Goal: Task Accomplishment & Management: Manage account settings

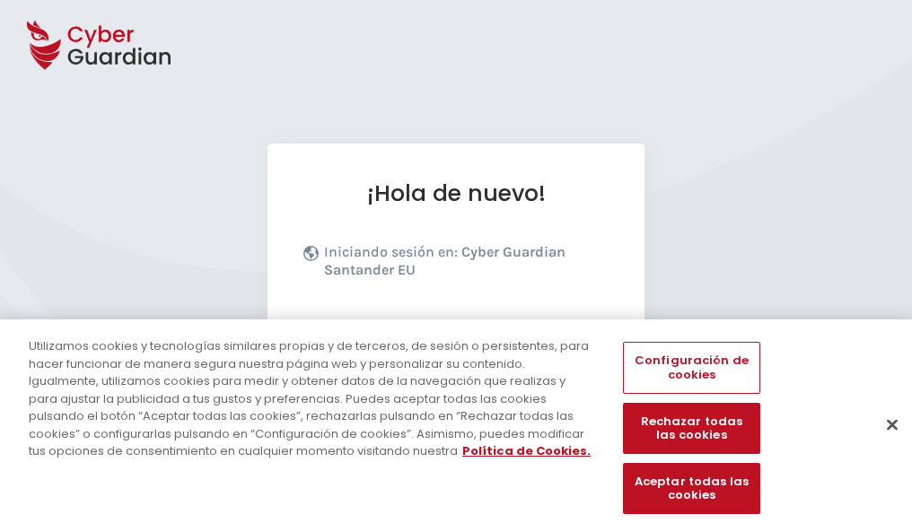
scroll to position [220, 0]
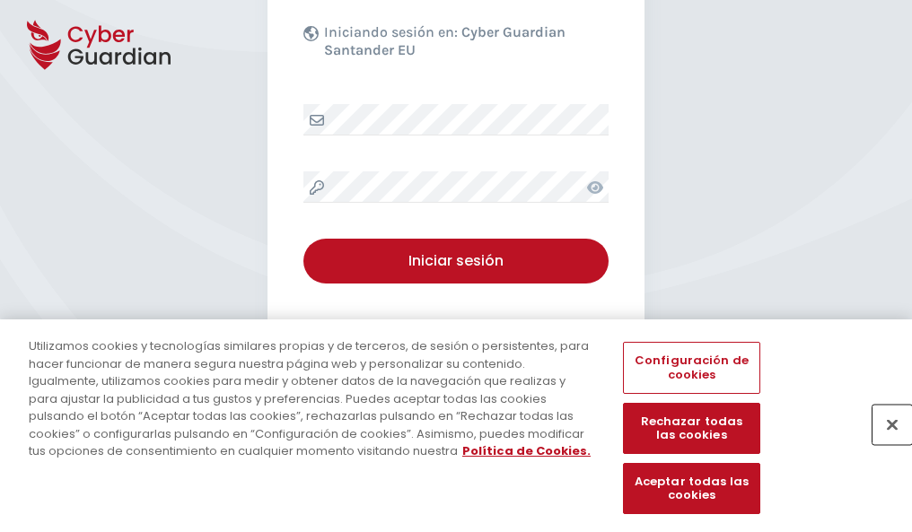
click at [883, 443] on button "Cerrar" at bounding box center [891, 424] width 39 height 39
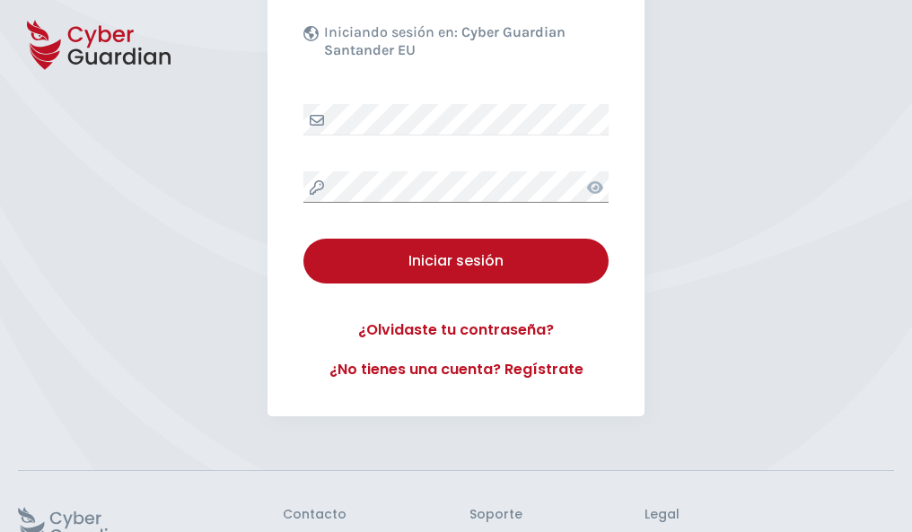
scroll to position [349, 0]
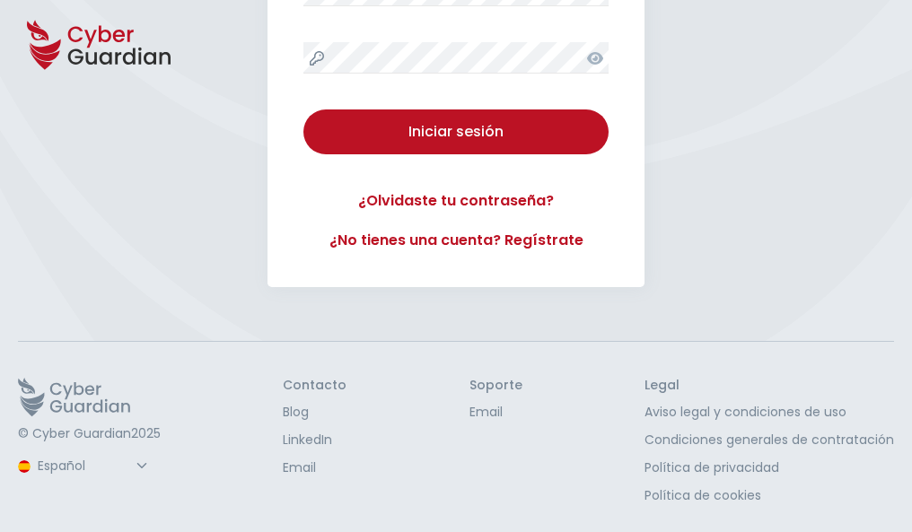
click at [303, 109] on button "Iniciar sesión" at bounding box center [455, 131] width 305 height 45
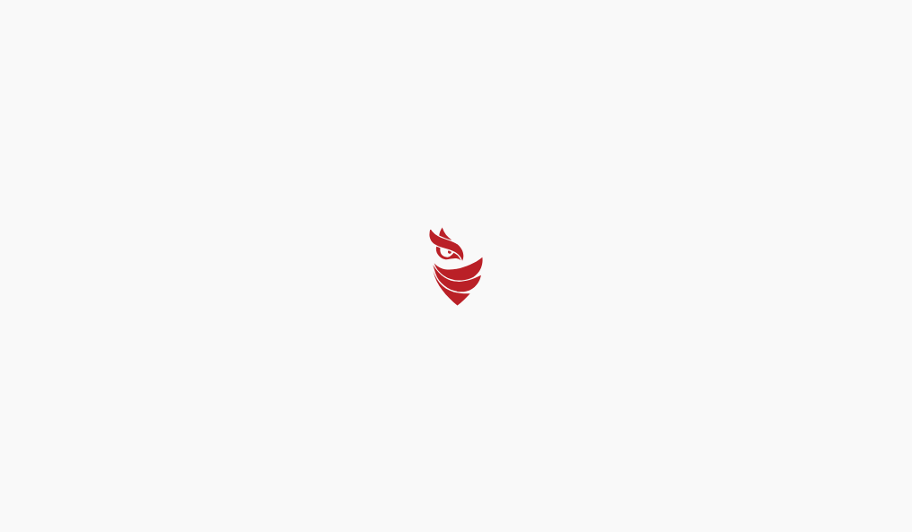
scroll to position [0, 0]
select select "English"
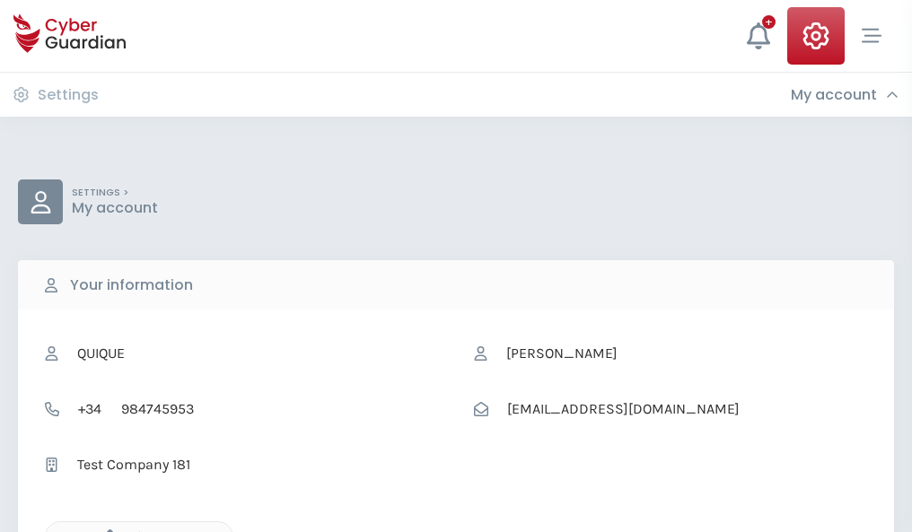
click at [105, 530] on icon "button" at bounding box center [105, 536] width 15 height 15
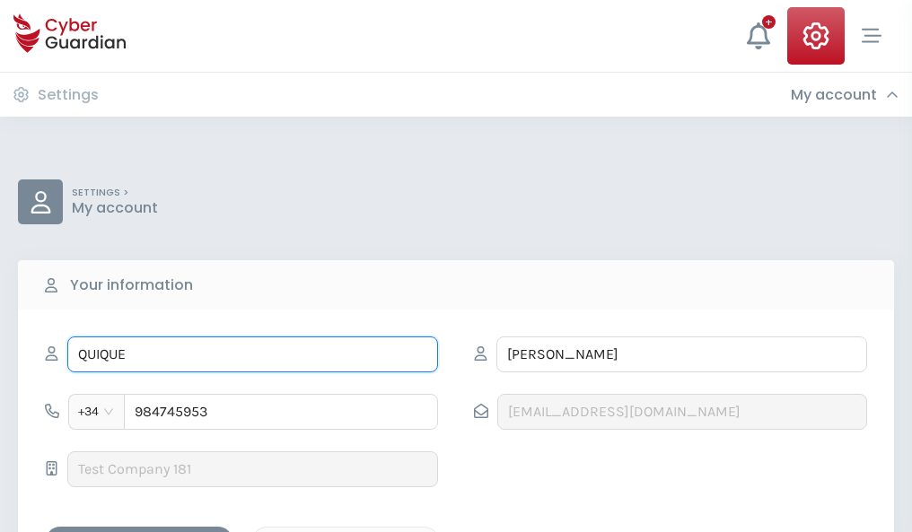
click at [252, 354] on input "QUIQUE" at bounding box center [252, 354] width 371 height 36
type input "Q"
type input "Leonel"
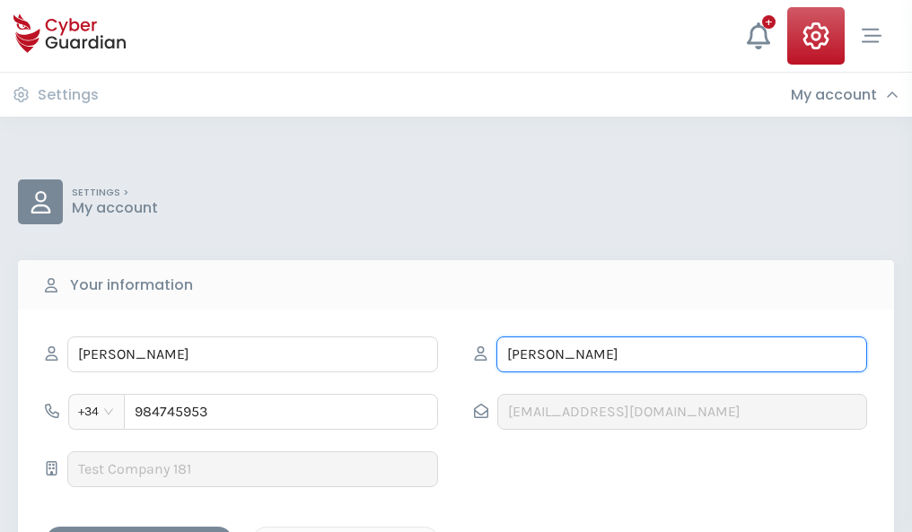
click at [681, 354] on input "VALLE" at bounding box center [681, 354] width 371 height 36
type input "V"
type input "Bermejo"
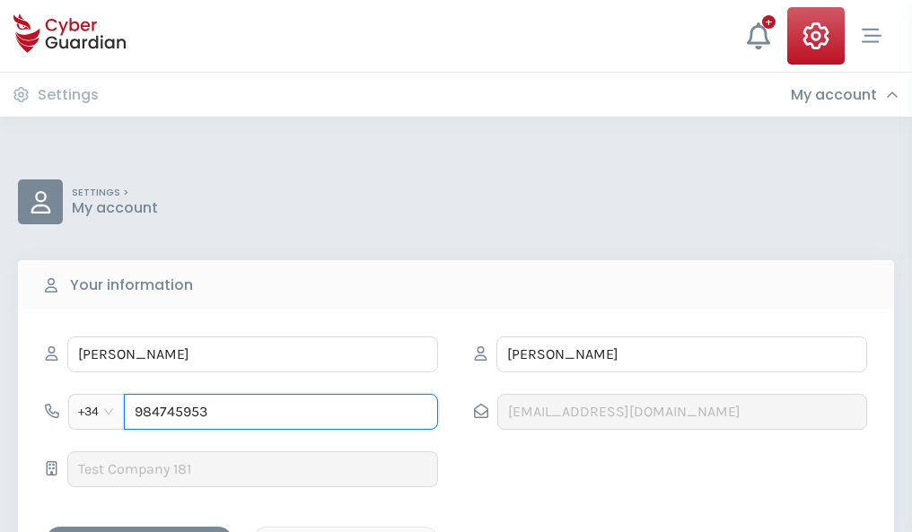
click at [281, 412] on input "984745953" at bounding box center [281, 412] width 314 height 36
type input "9"
type input "922314067"
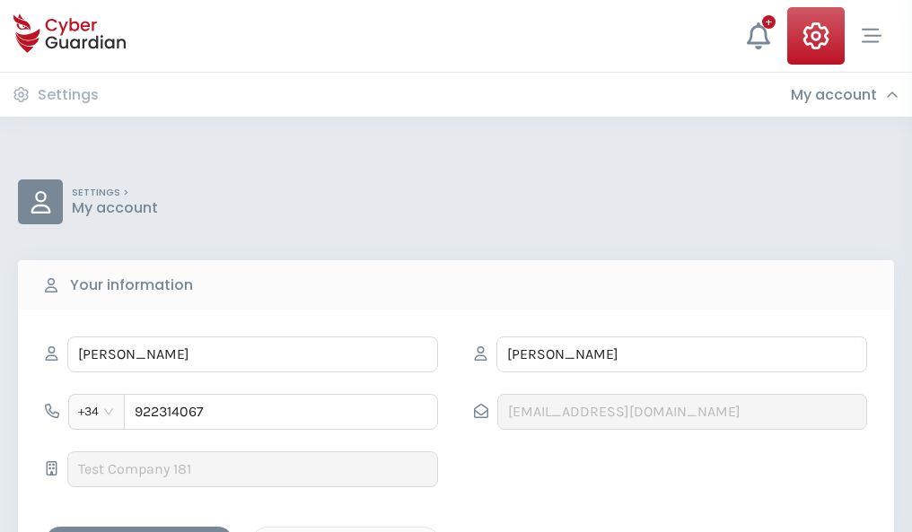
click at [139, 531] on div "Save changes" at bounding box center [139, 542] width 162 height 22
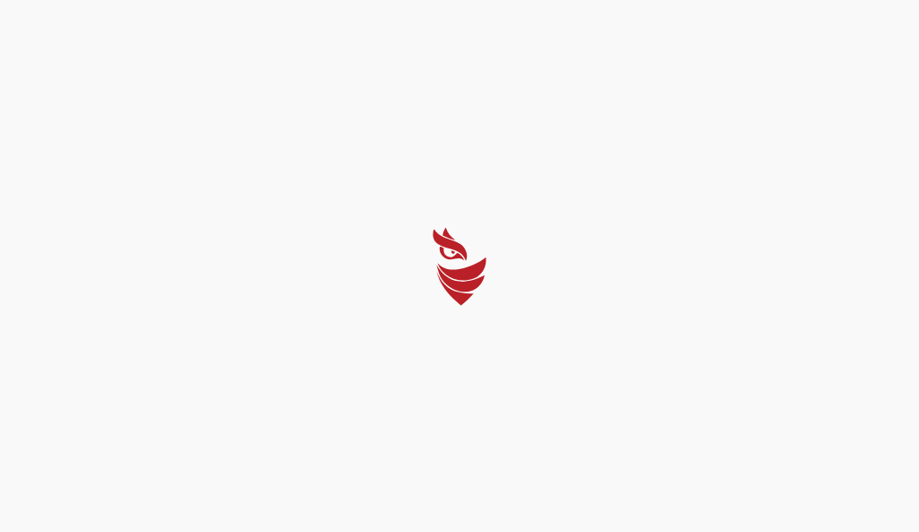
select select "English"
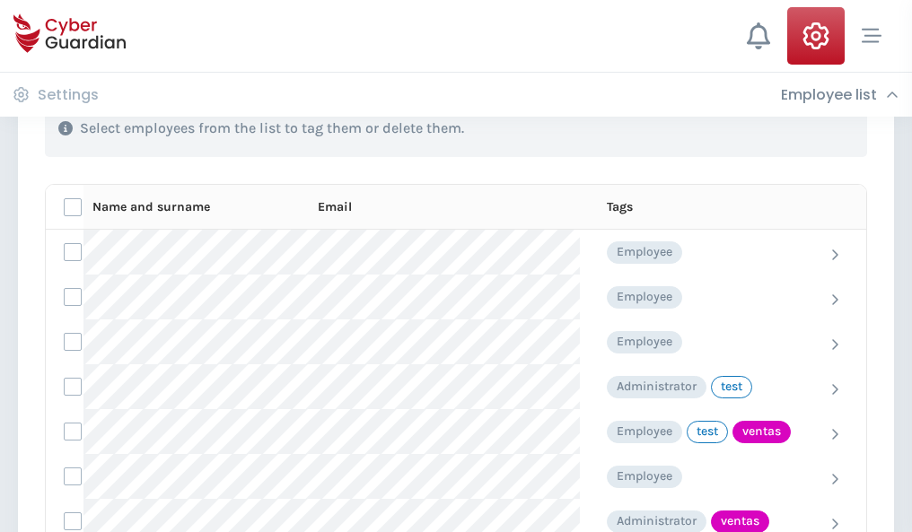
scroll to position [813, 0]
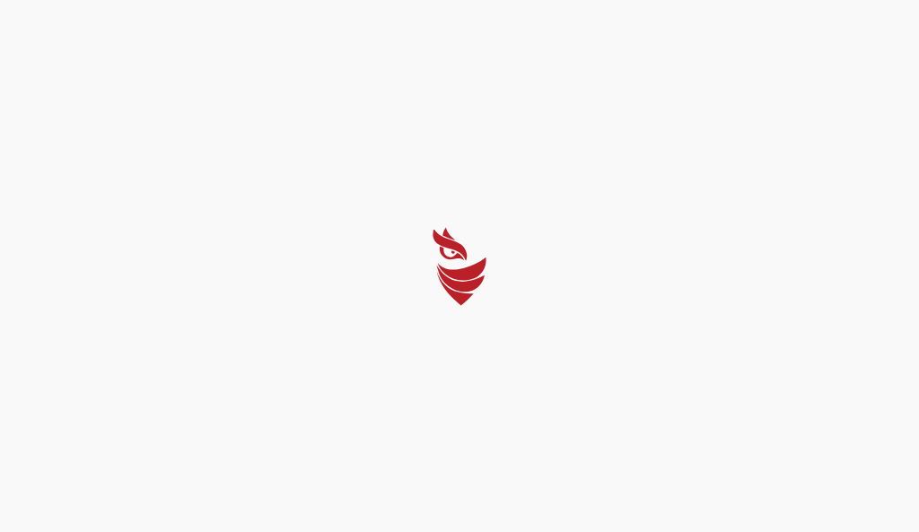
select select "English"
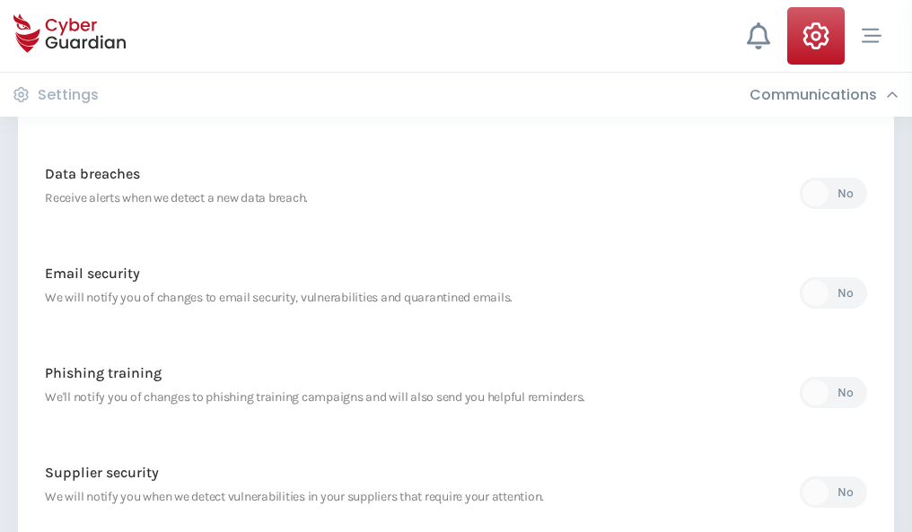
scroll to position [945, 0]
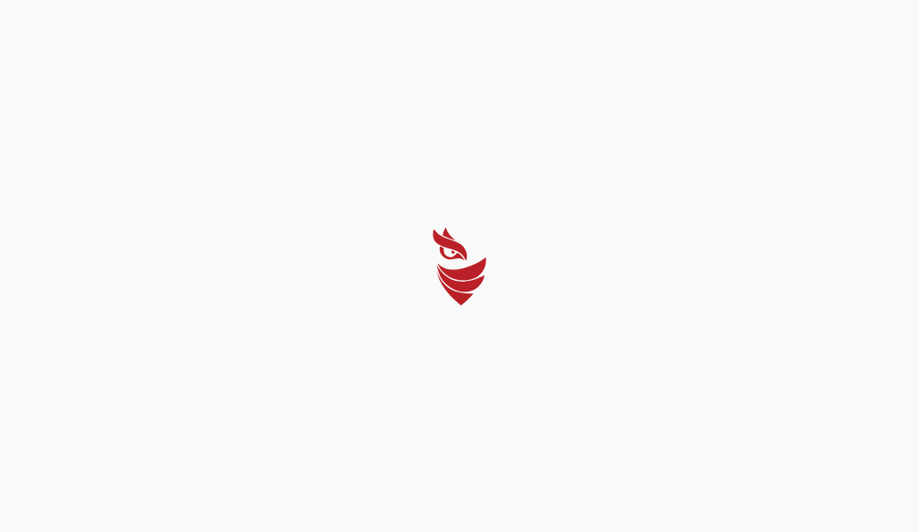
select select "English"
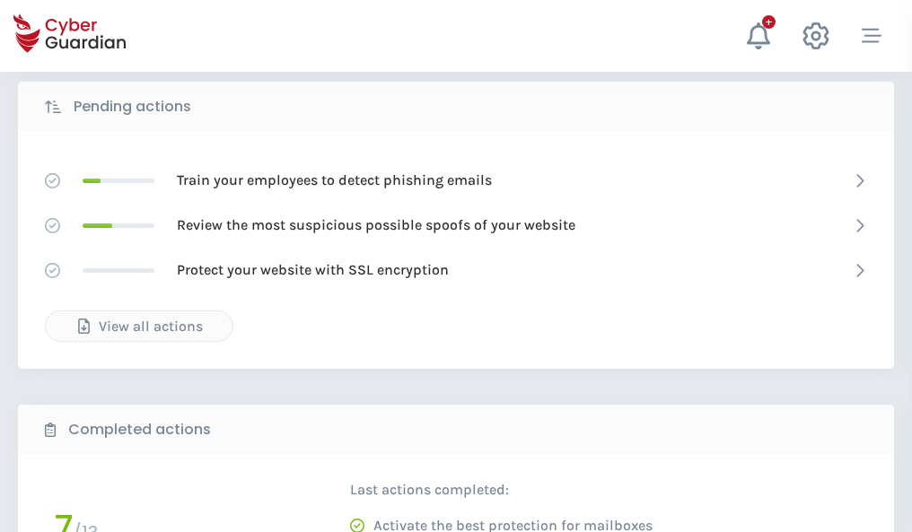
scroll to position [993, 0]
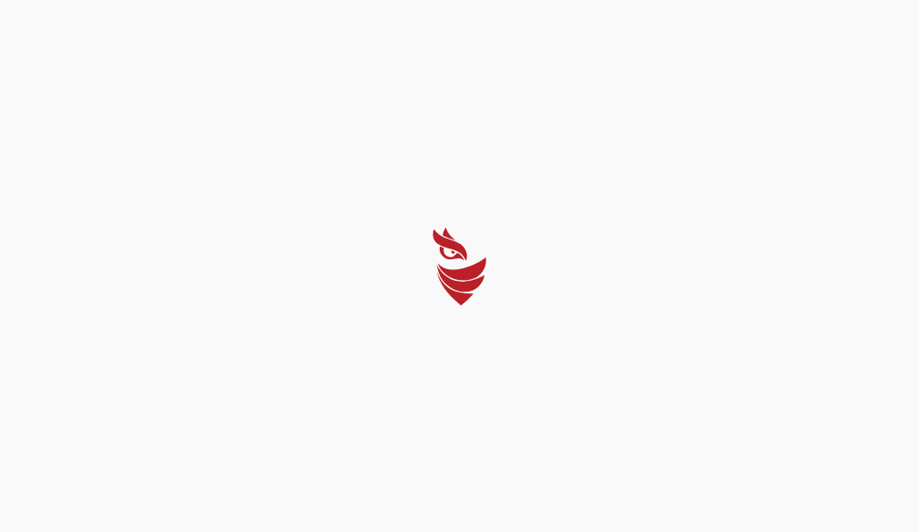
select select "English"
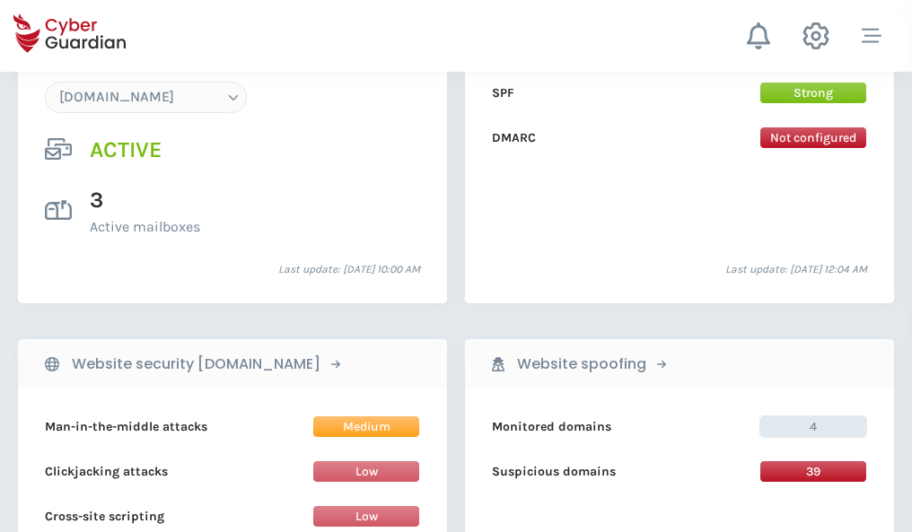
scroll to position [1911, 0]
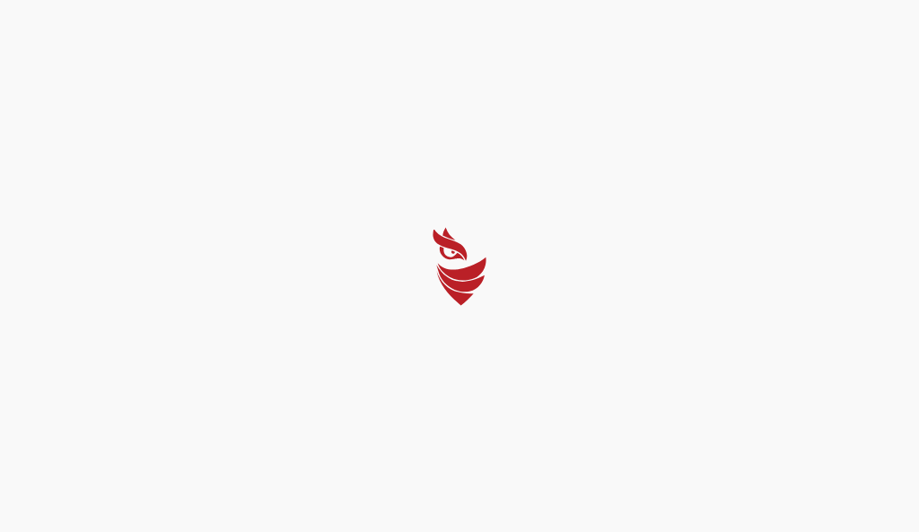
select select "English"
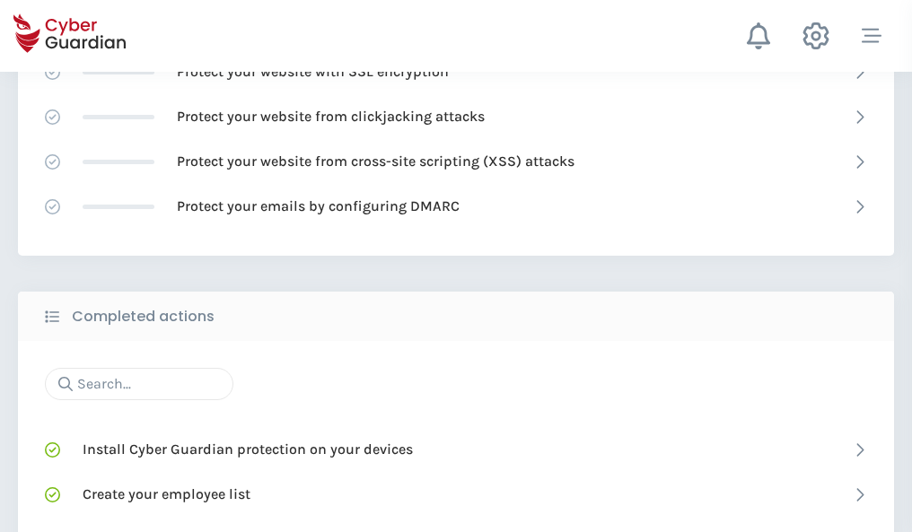
scroll to position [1195, 0]
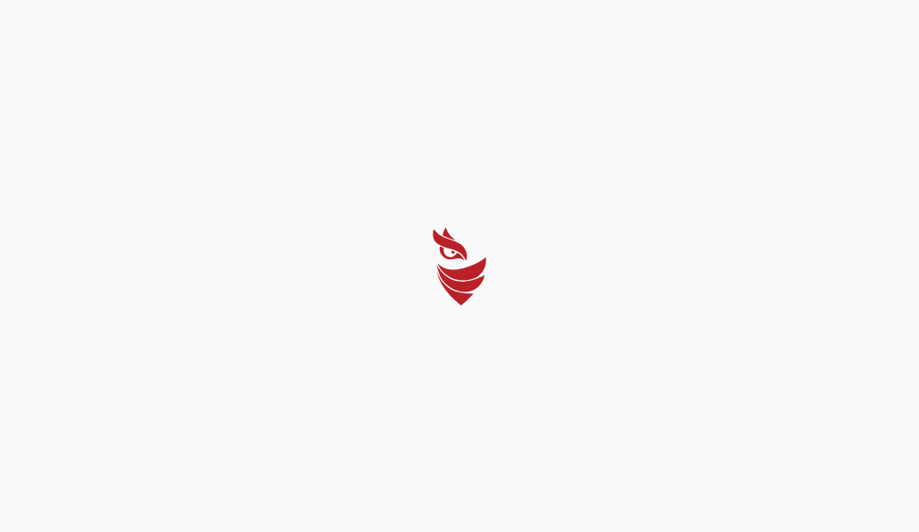
select select "English"
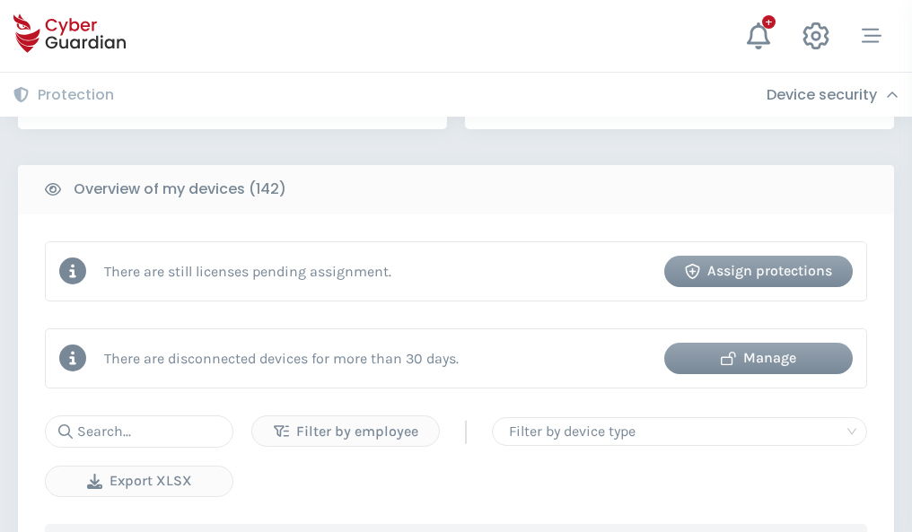
scroll to position [1739, 0]
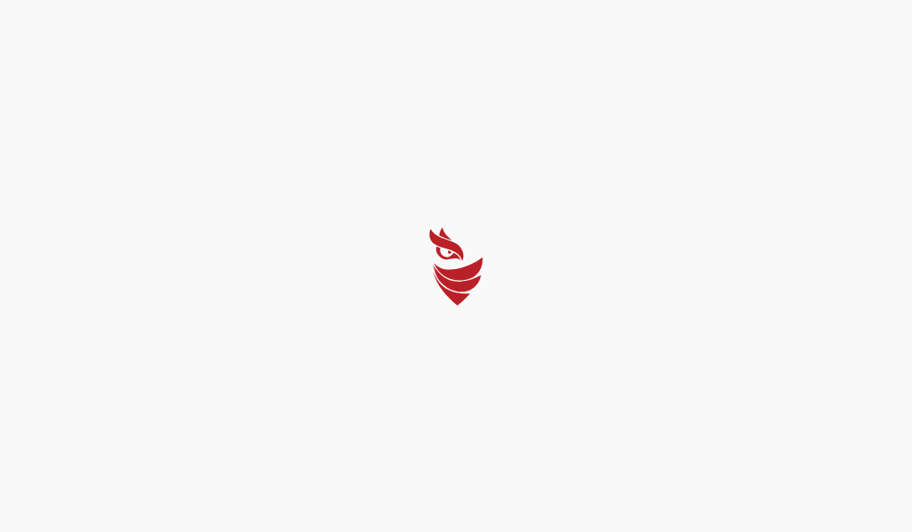
select select "English"
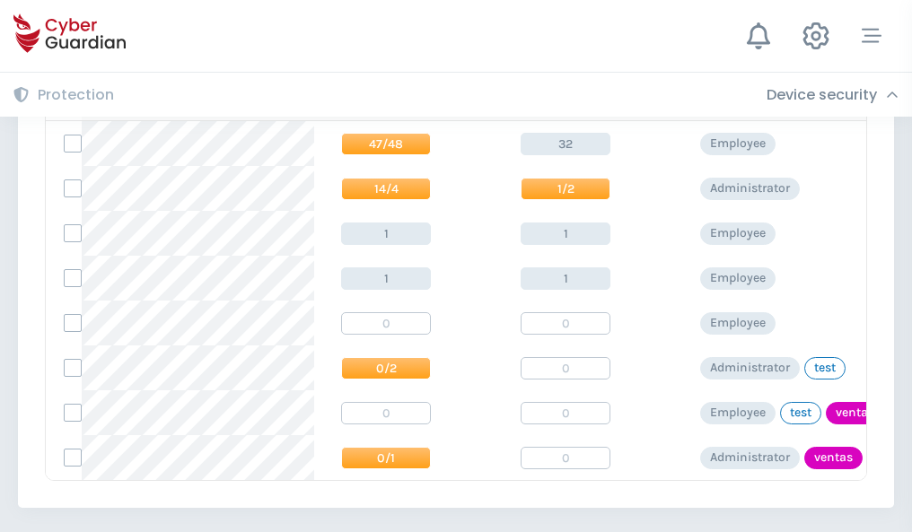
scroll to position [833, 0]
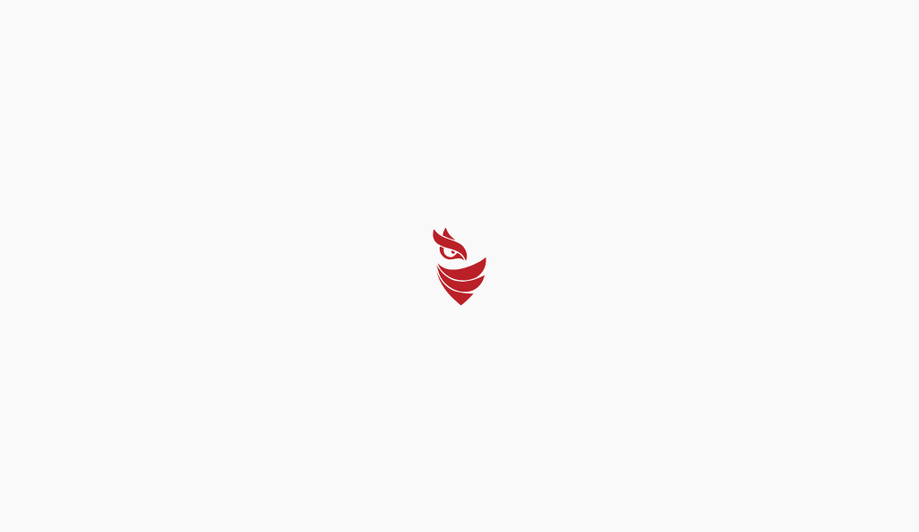
select select "English"
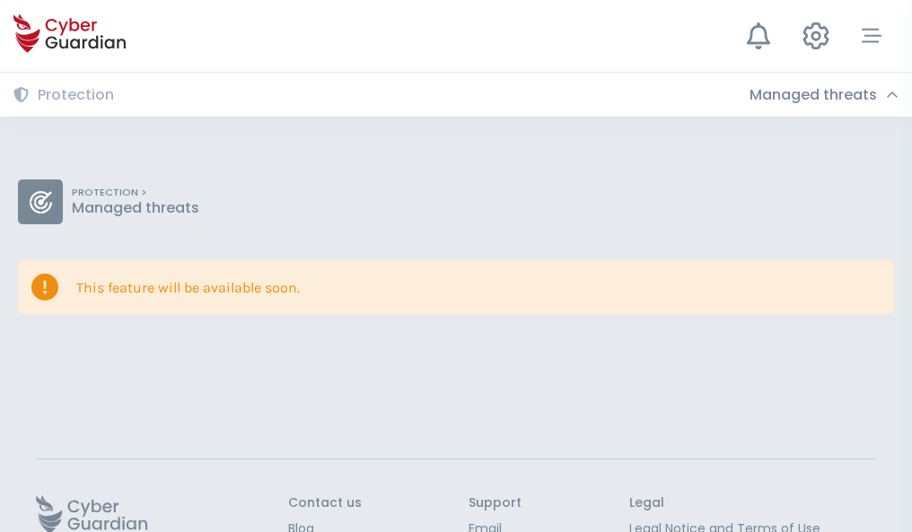
scroll to position [117, 0]
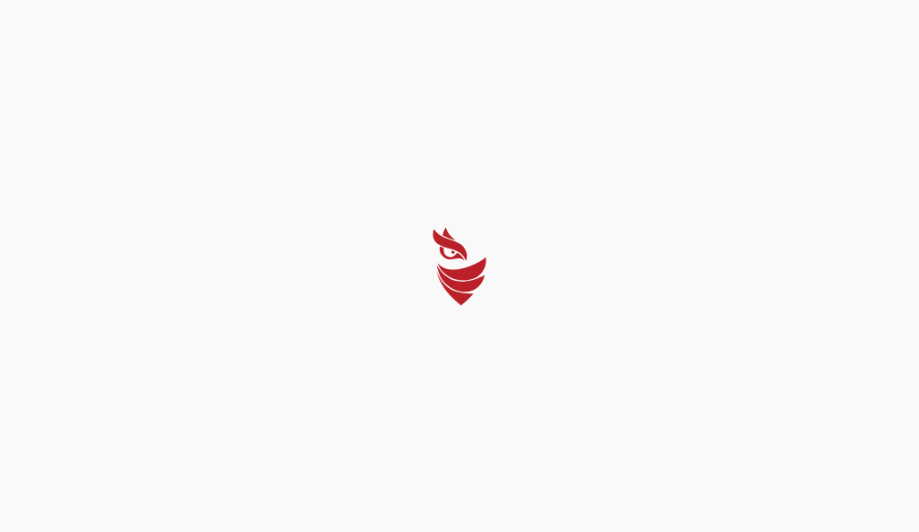
select select "English"
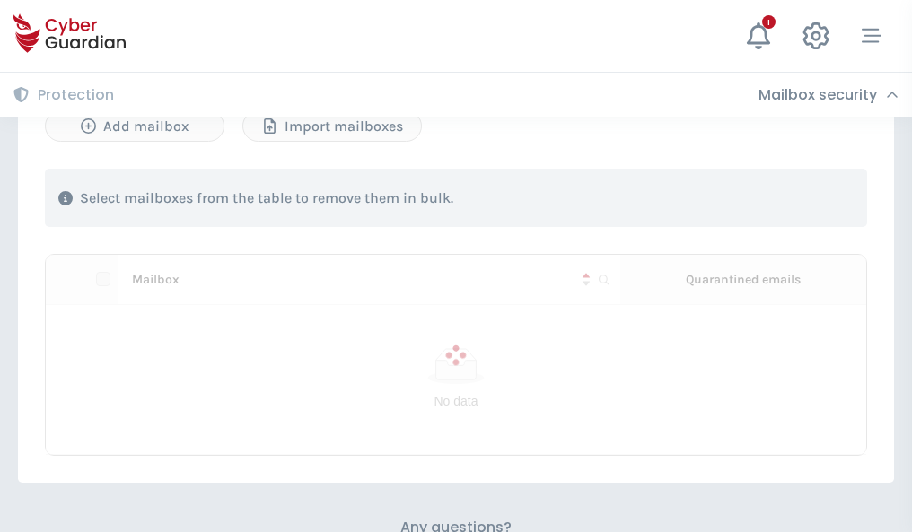
scroll to position [768, 0]
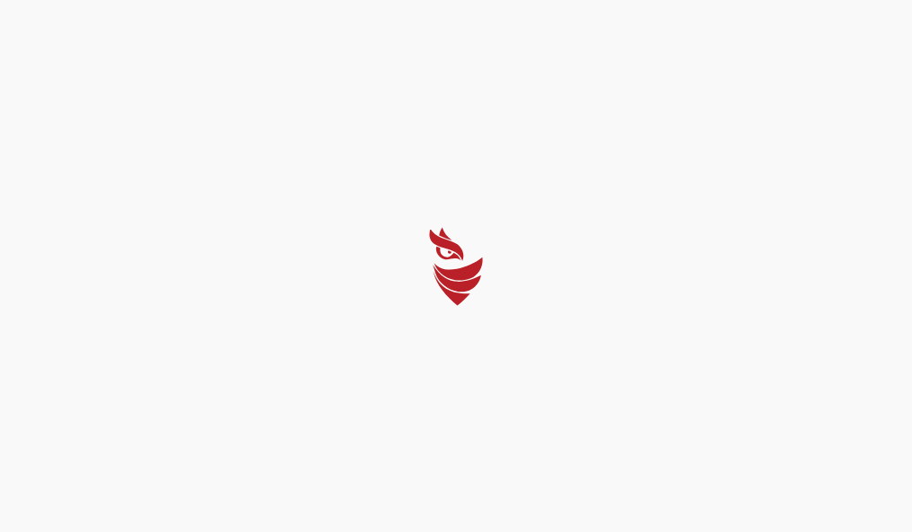
select select "English"
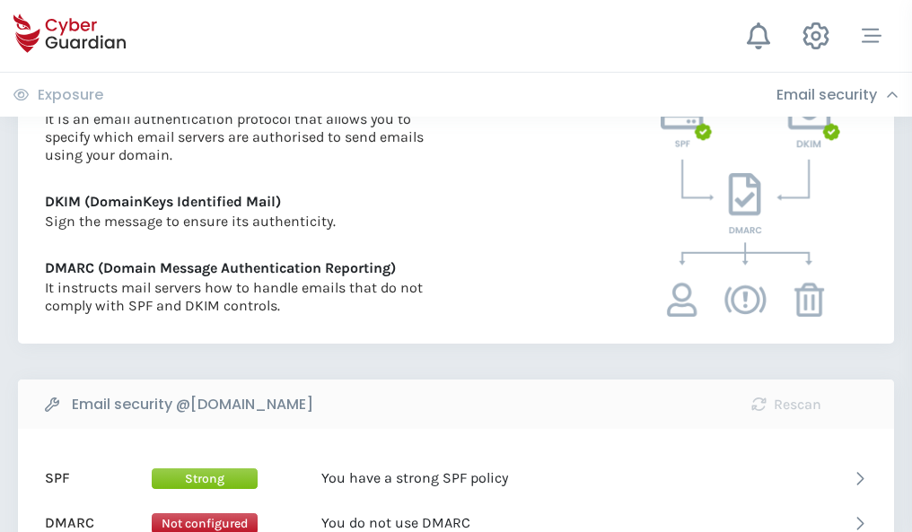
scroll to position [968, 0]
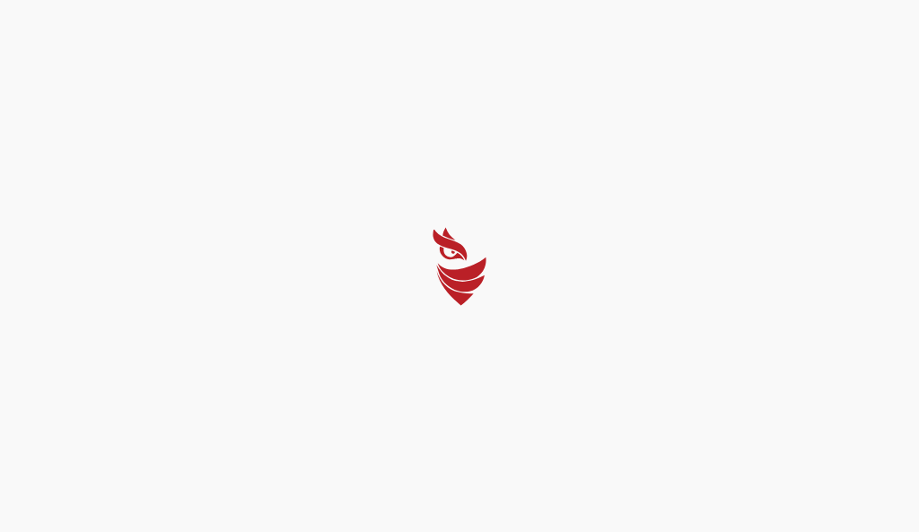
select select "English"
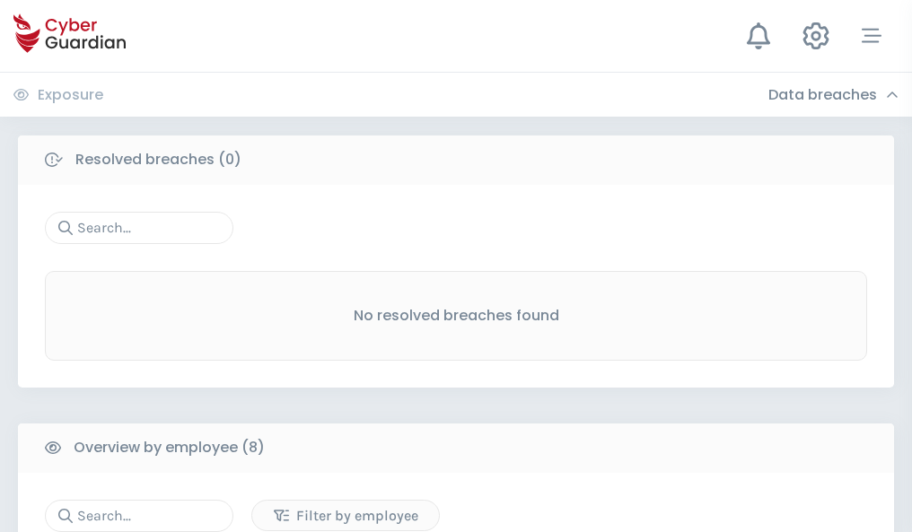
scroll to position [1529, 0]
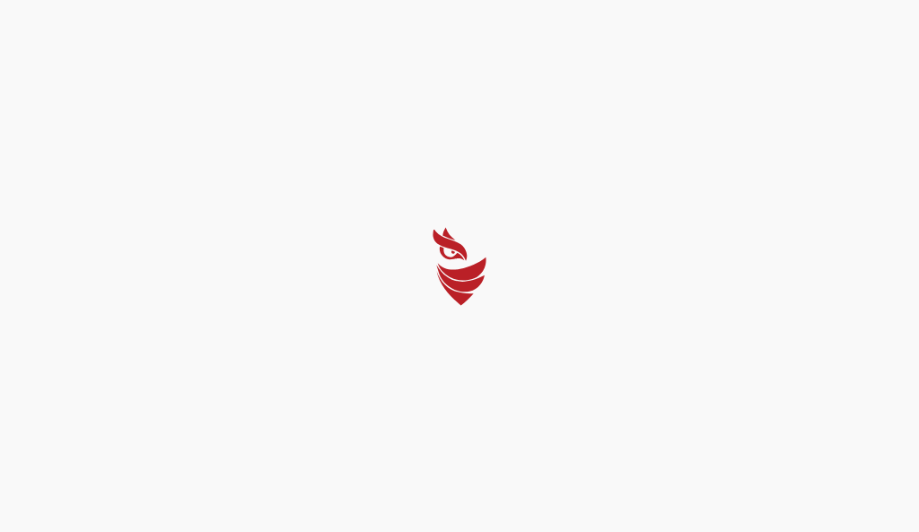
select select "English"
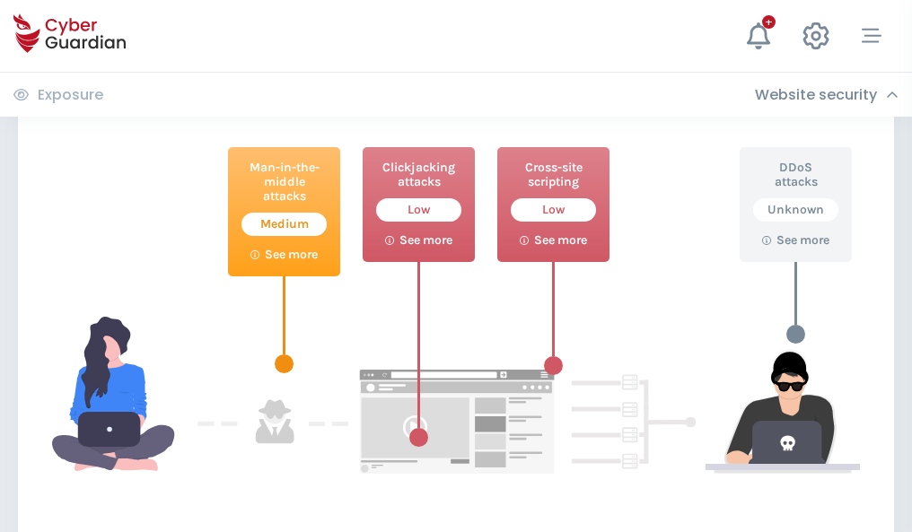
scroll to position [977, 0]
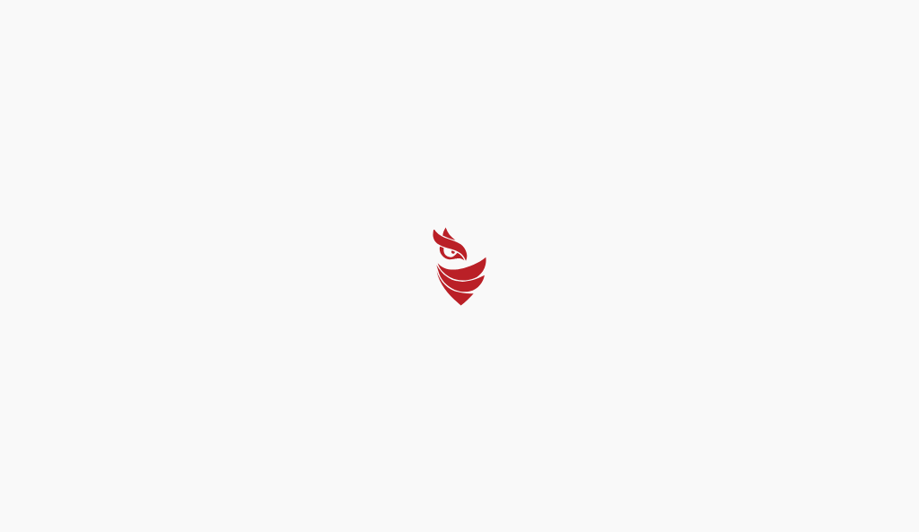
select select "English"
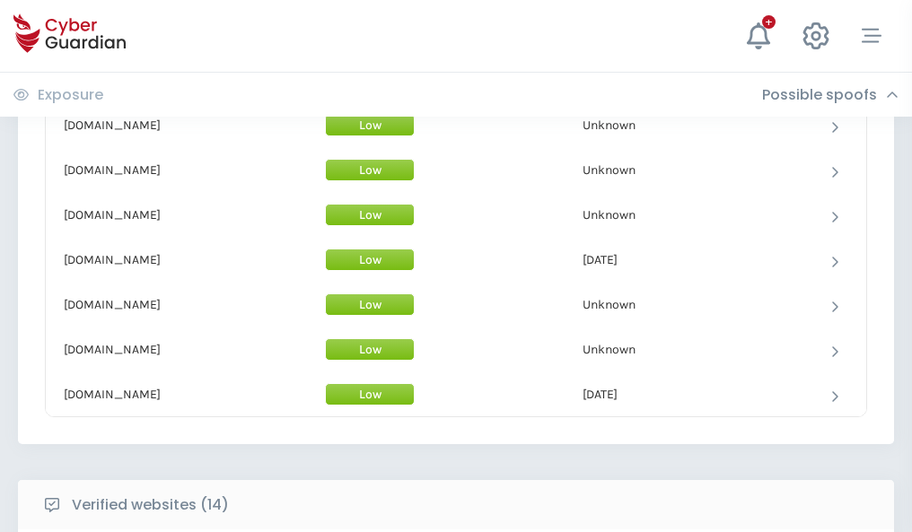
scroll to position [1750, 0]
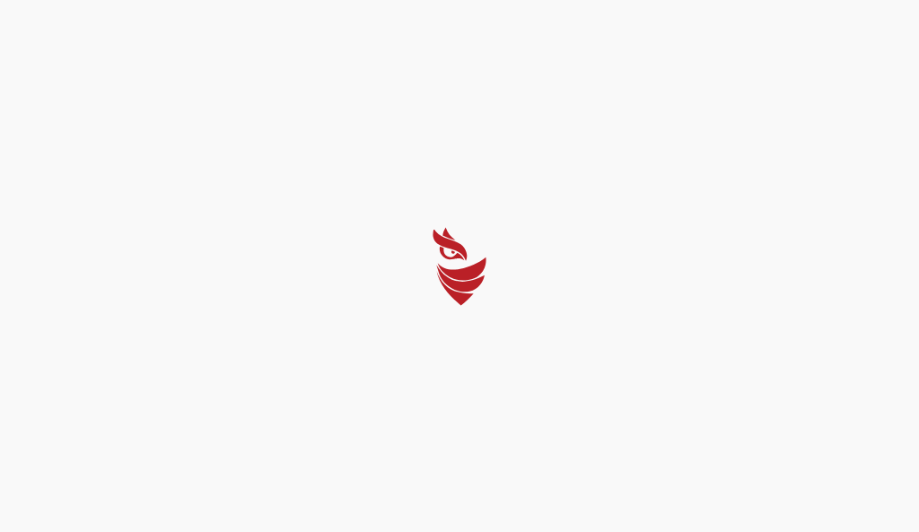
select select "English"
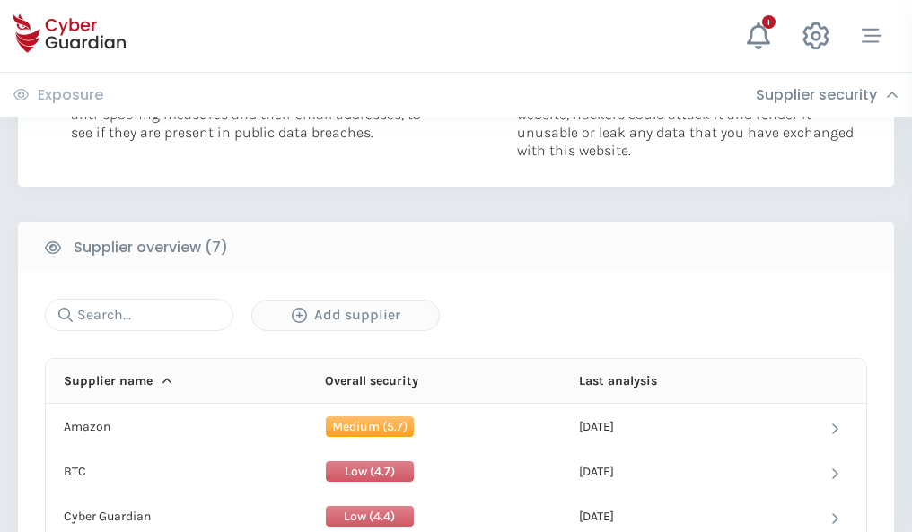
scroll to position [1162, 0]
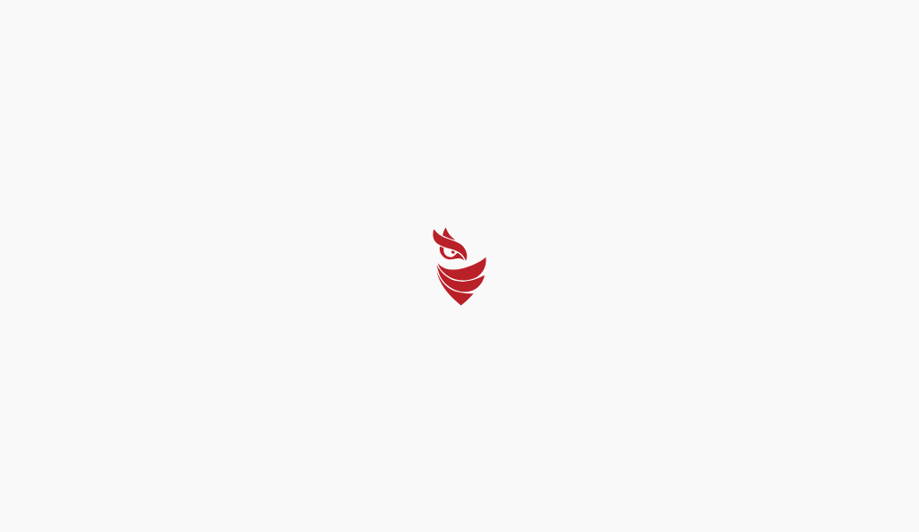
select select "English"
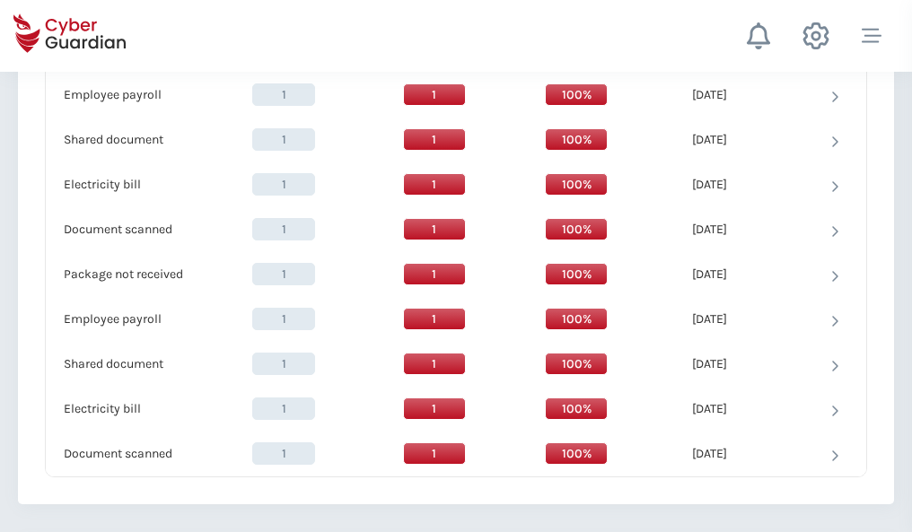
scroll to position [1839, 0]
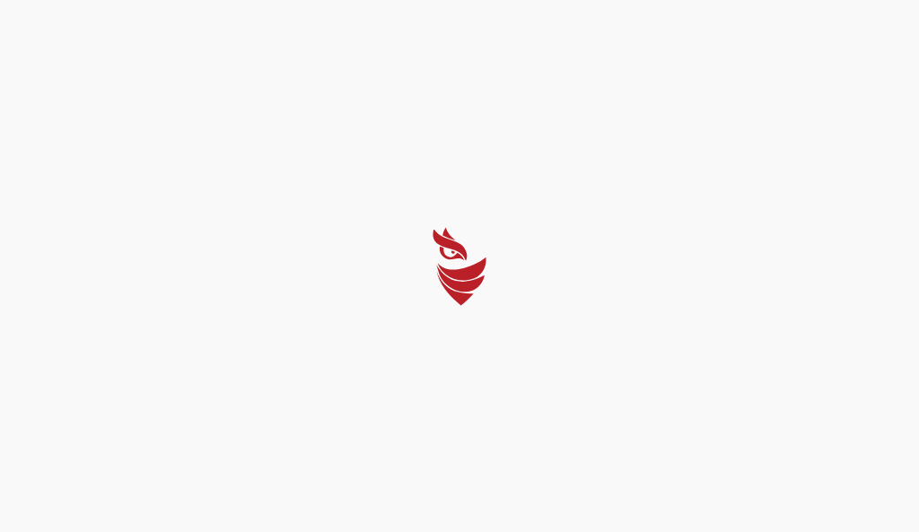
select select "English"
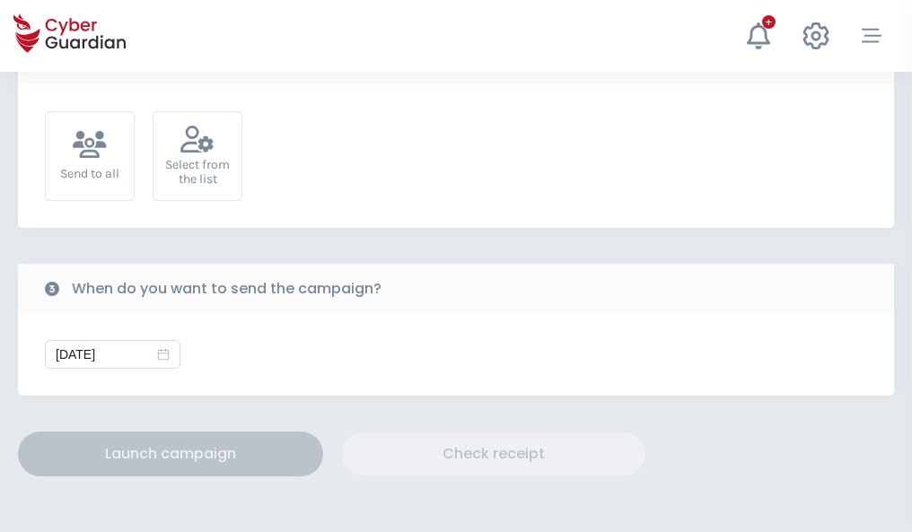
scroll to position [657, 0]
